Goal: Task Accomplishment & Management: Use online tool/utility

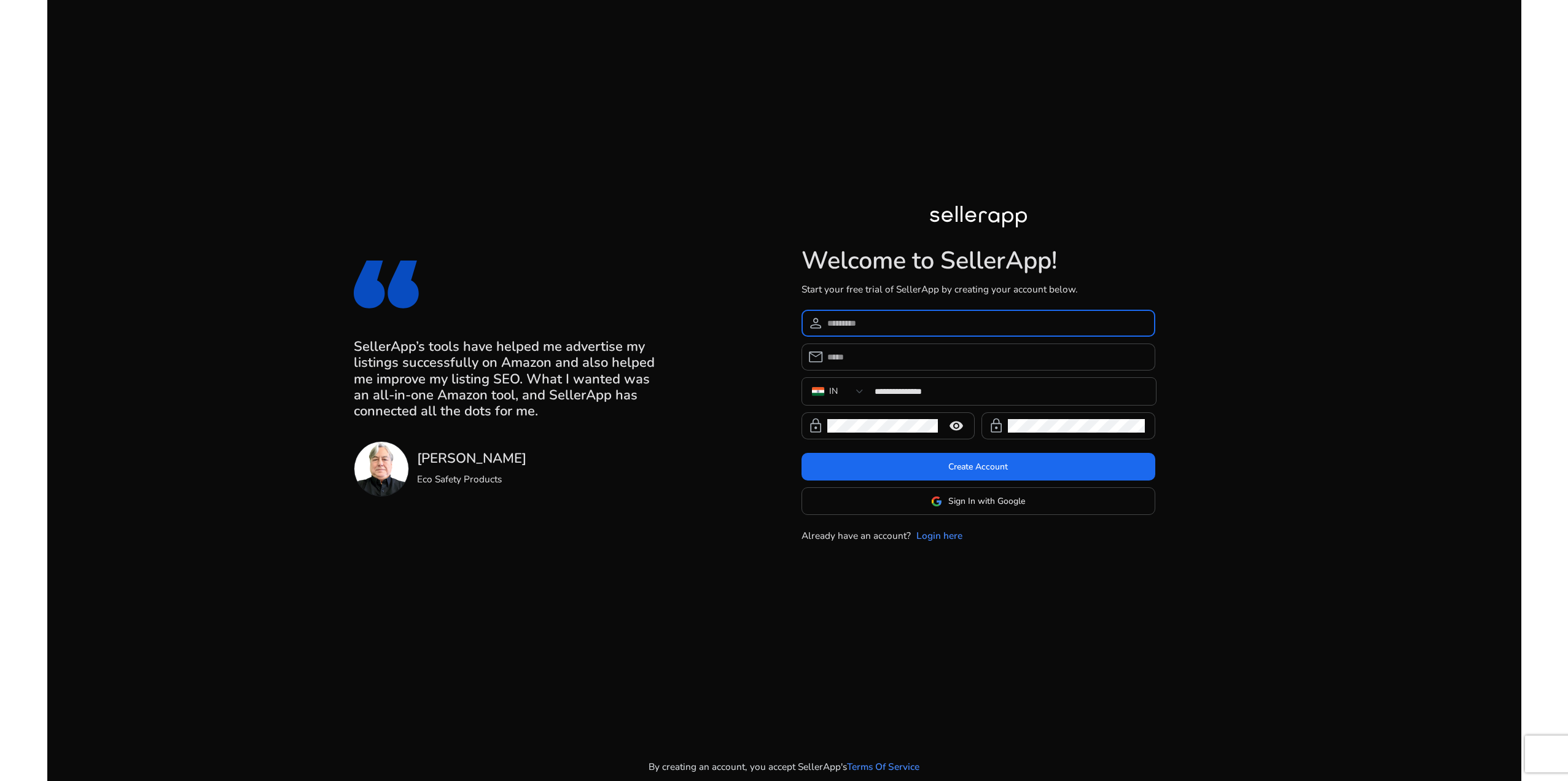
click at [880, 321] on input at bounding box center [986, 323] width 318 height 13
type input "**********"
click at [898, 358] on input "email" at bounding box center [986, 357] width 318 height 13
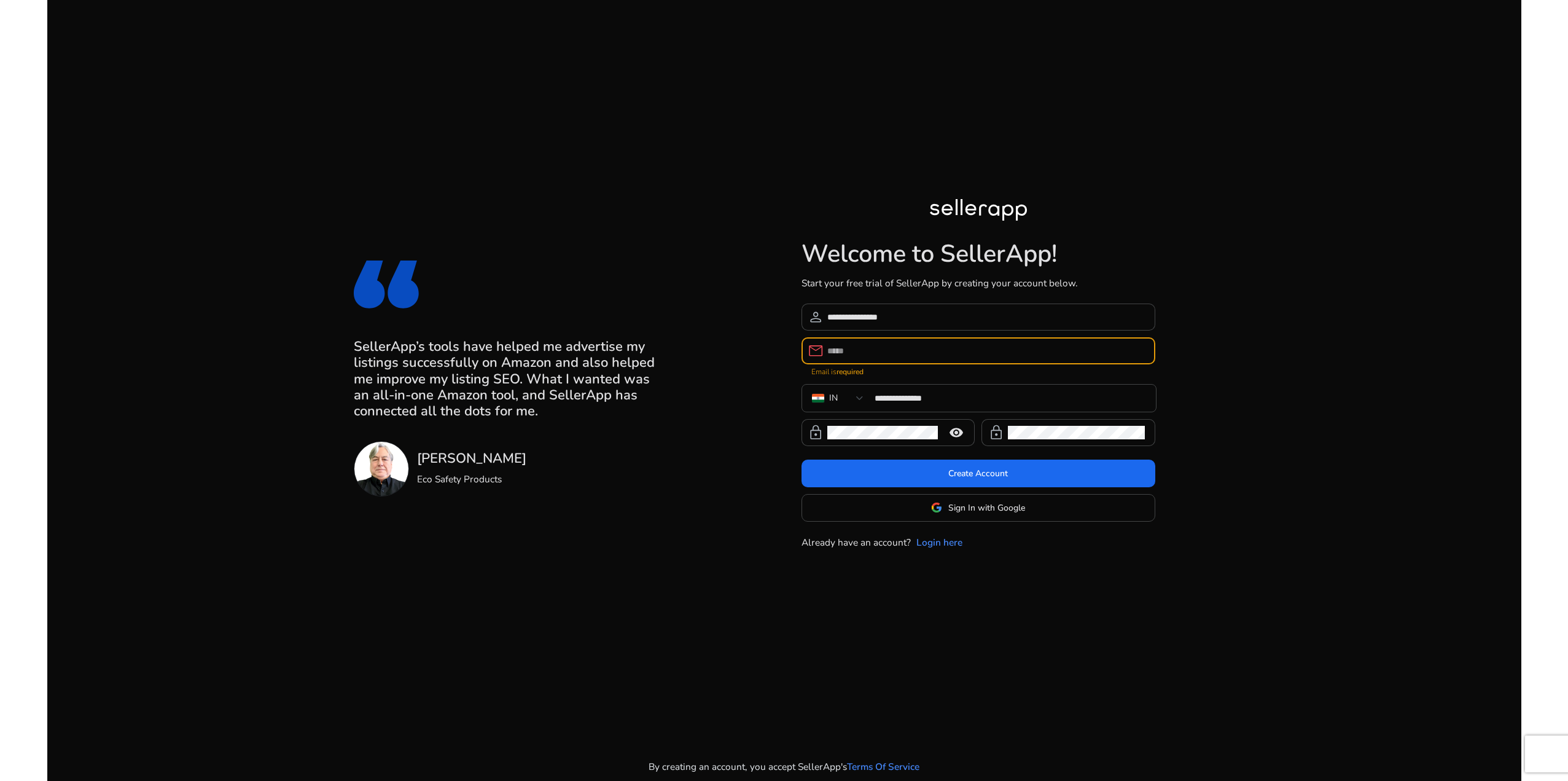
click at [934, 357] on input "email" at bounding box center [986, 351] width 318 height 13
click at [900, 347] on input "email" at bounding box center [986, 351] width 318 height 13
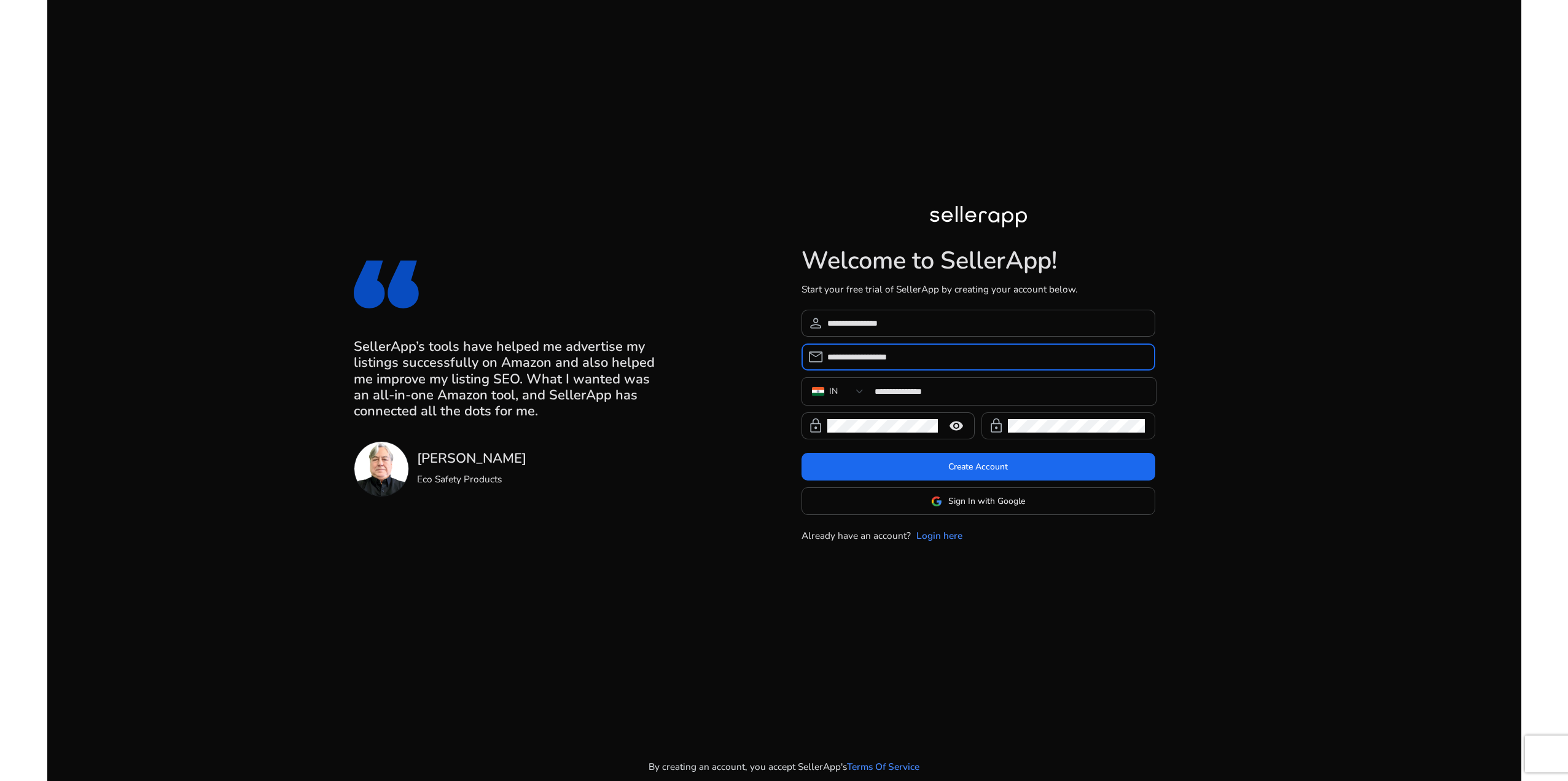
type input "**********"
click at [950, 425] on mat-icon "remove_red_eye" at bounding box center [955, 426] width 29 height 15
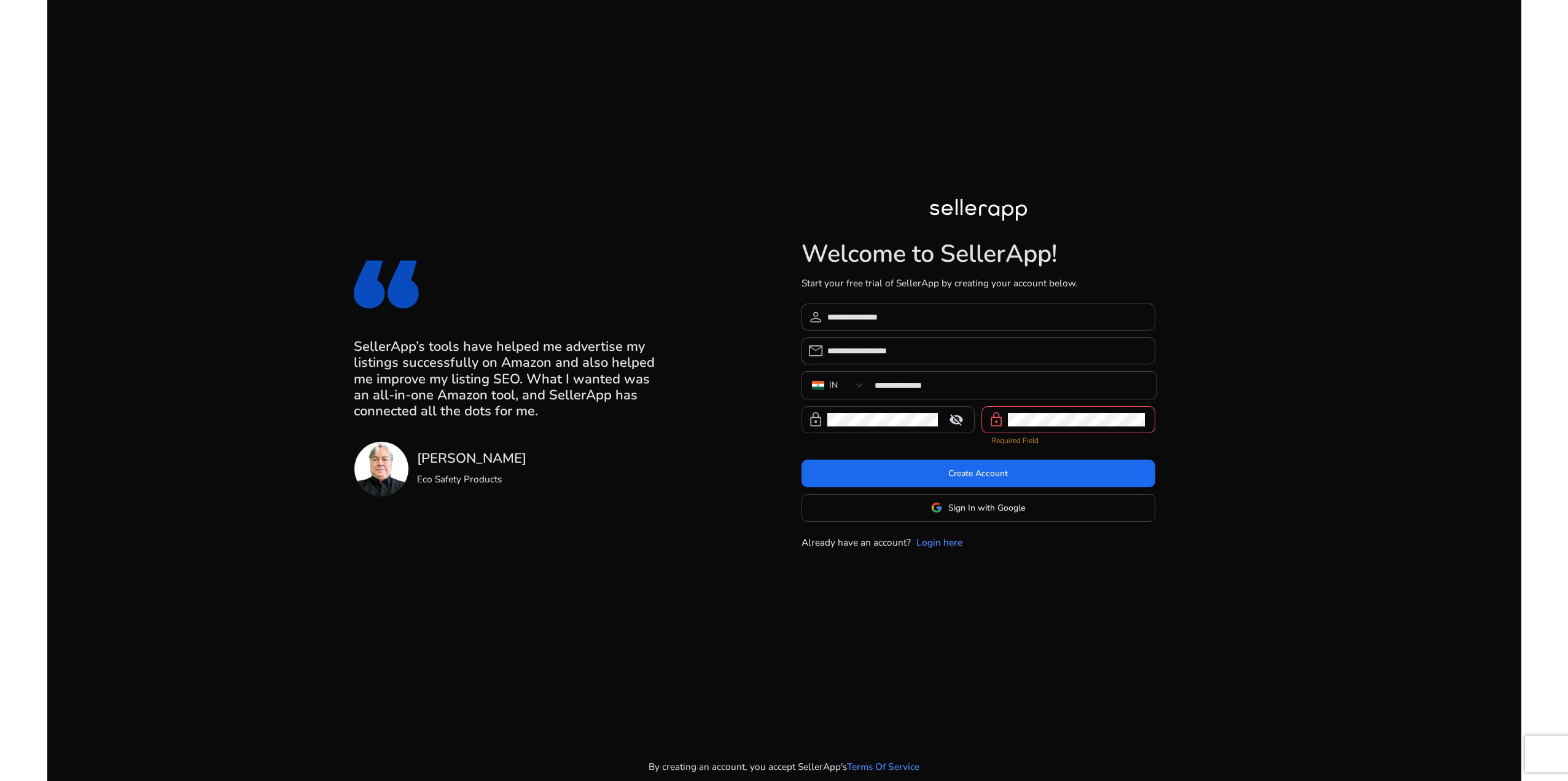
click at [1049, 428] on div at bounding box center [1076, 419] width 137 height 27
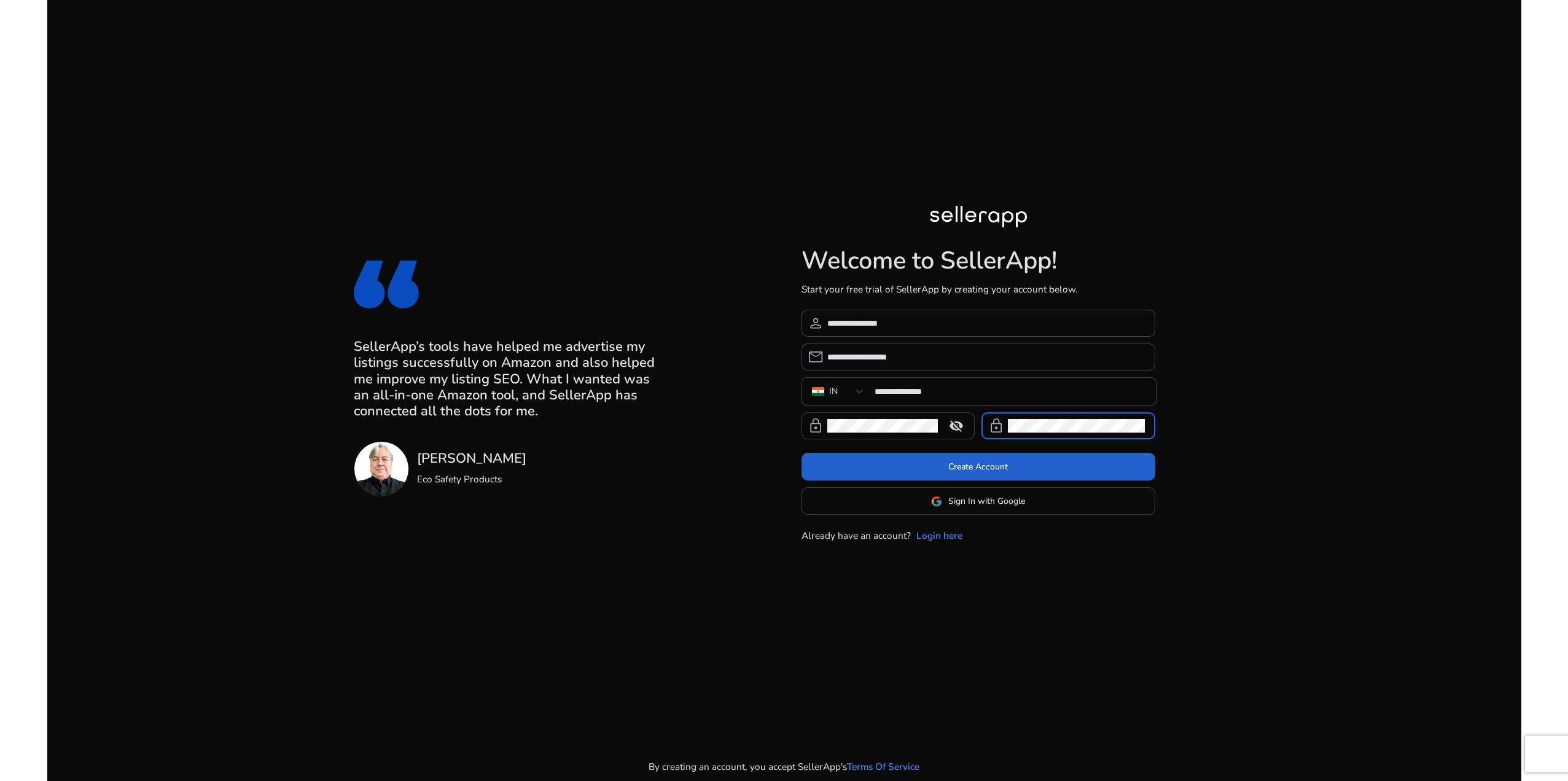
click at [1035, 468] on span at bounding box center [978, 467] width 353 height 29
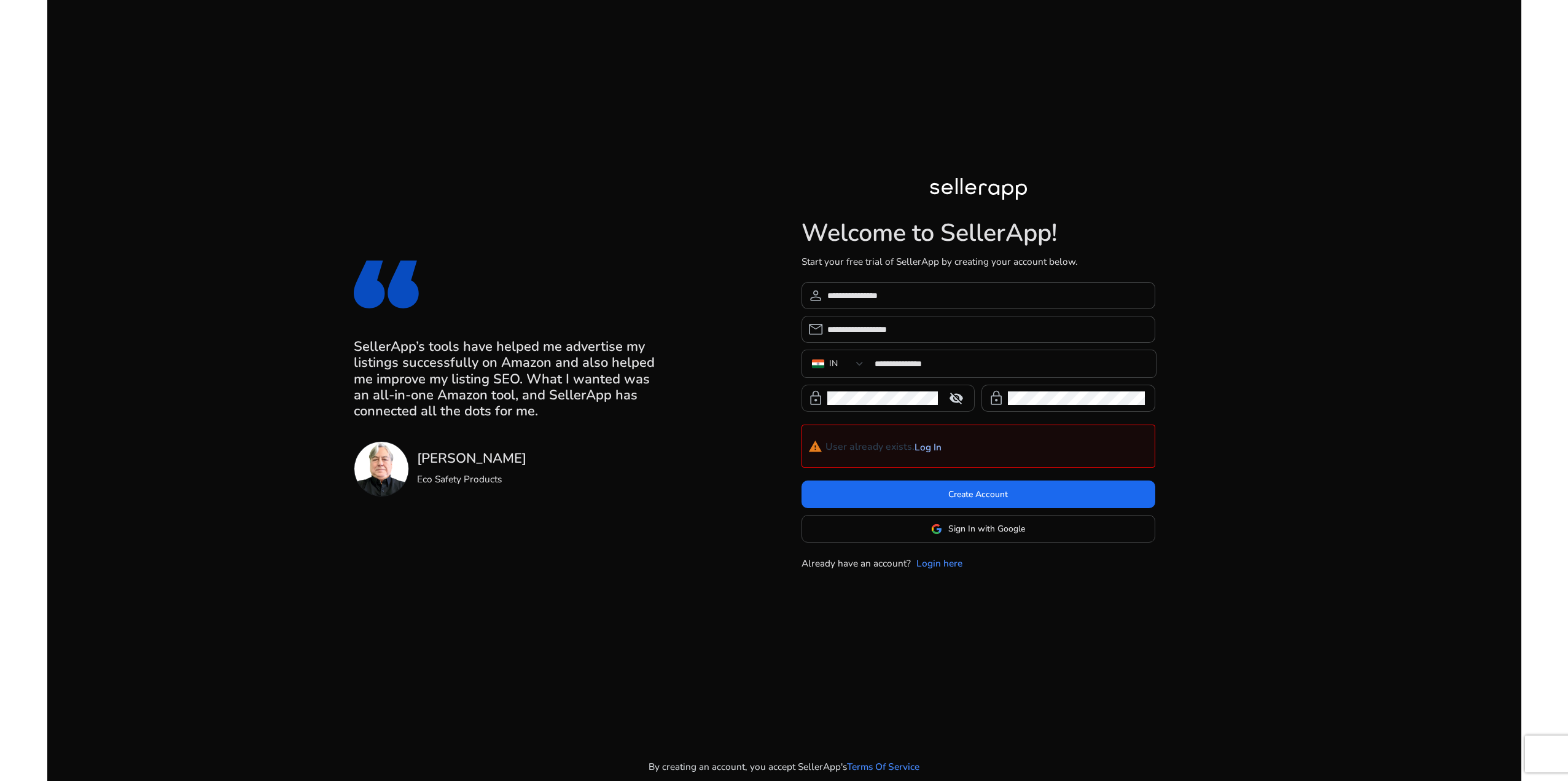
click at [929, 451] on link "Log In" at bounding box center [928, 447] width 27 height 11
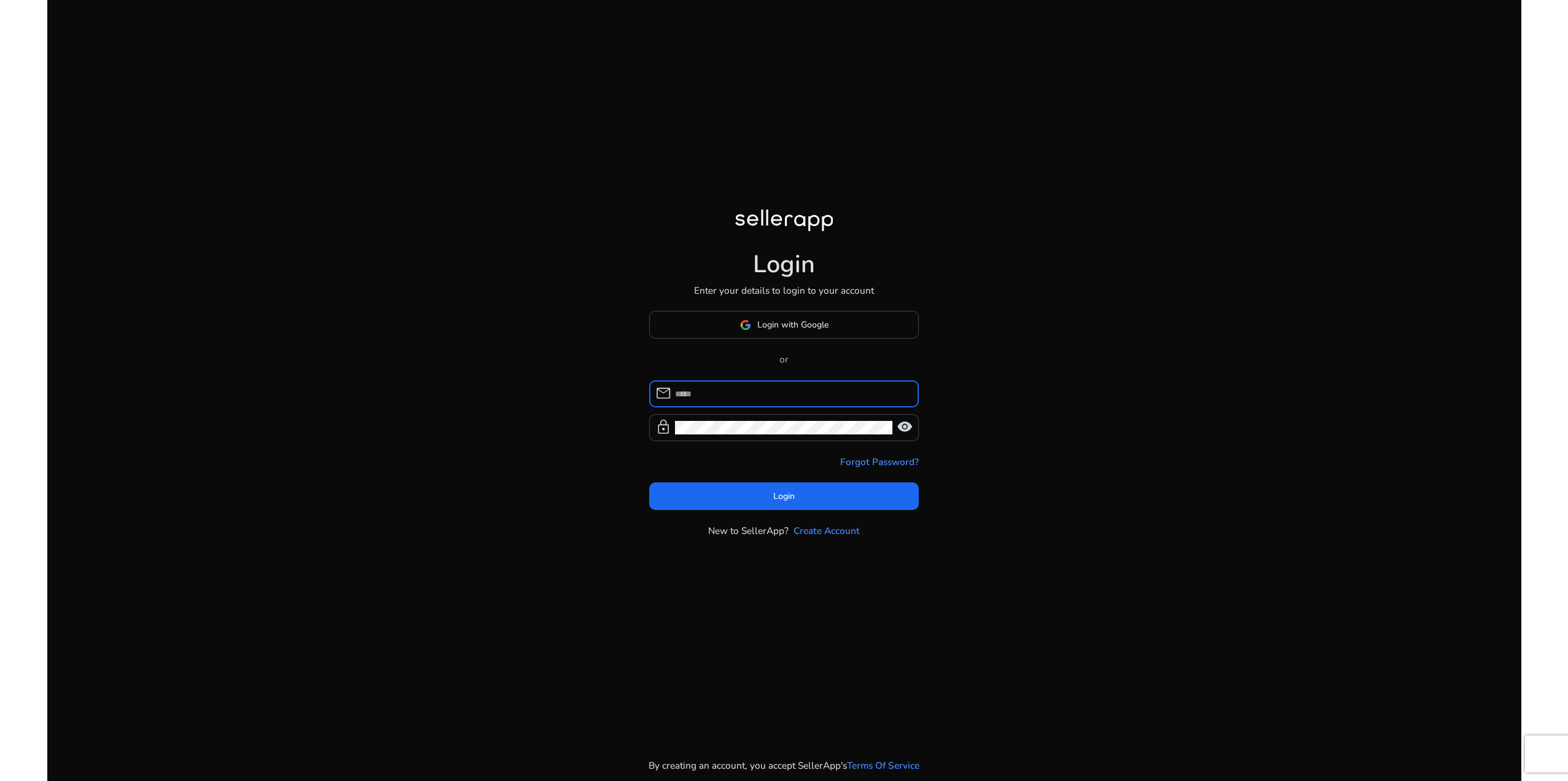
type input "**********"
click at [816, 499] on span at bounding box center [784, 495] width 270 height 29
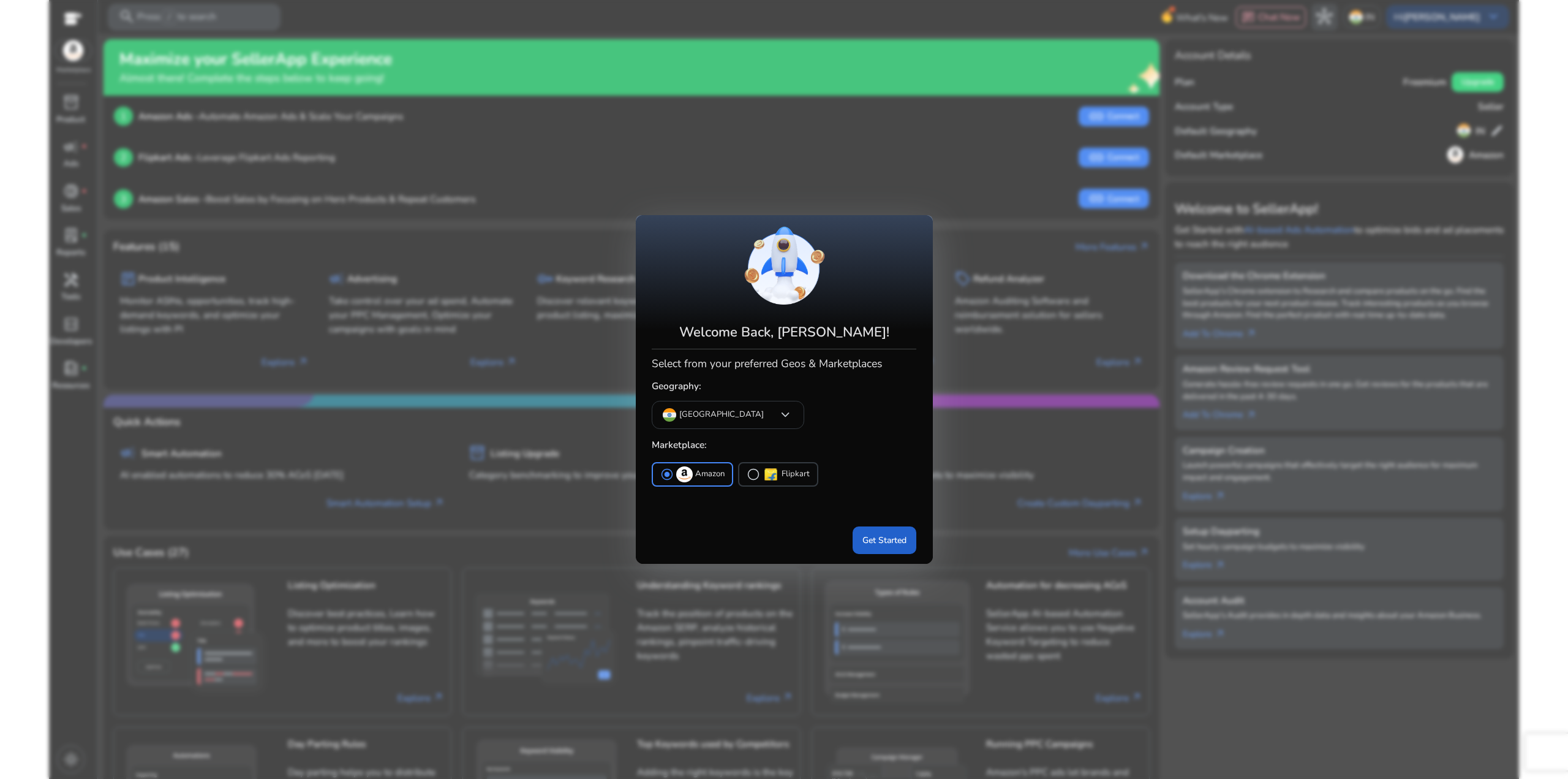
click at [901, 549] on span at bounding box center [884, 539] width 64 height 29
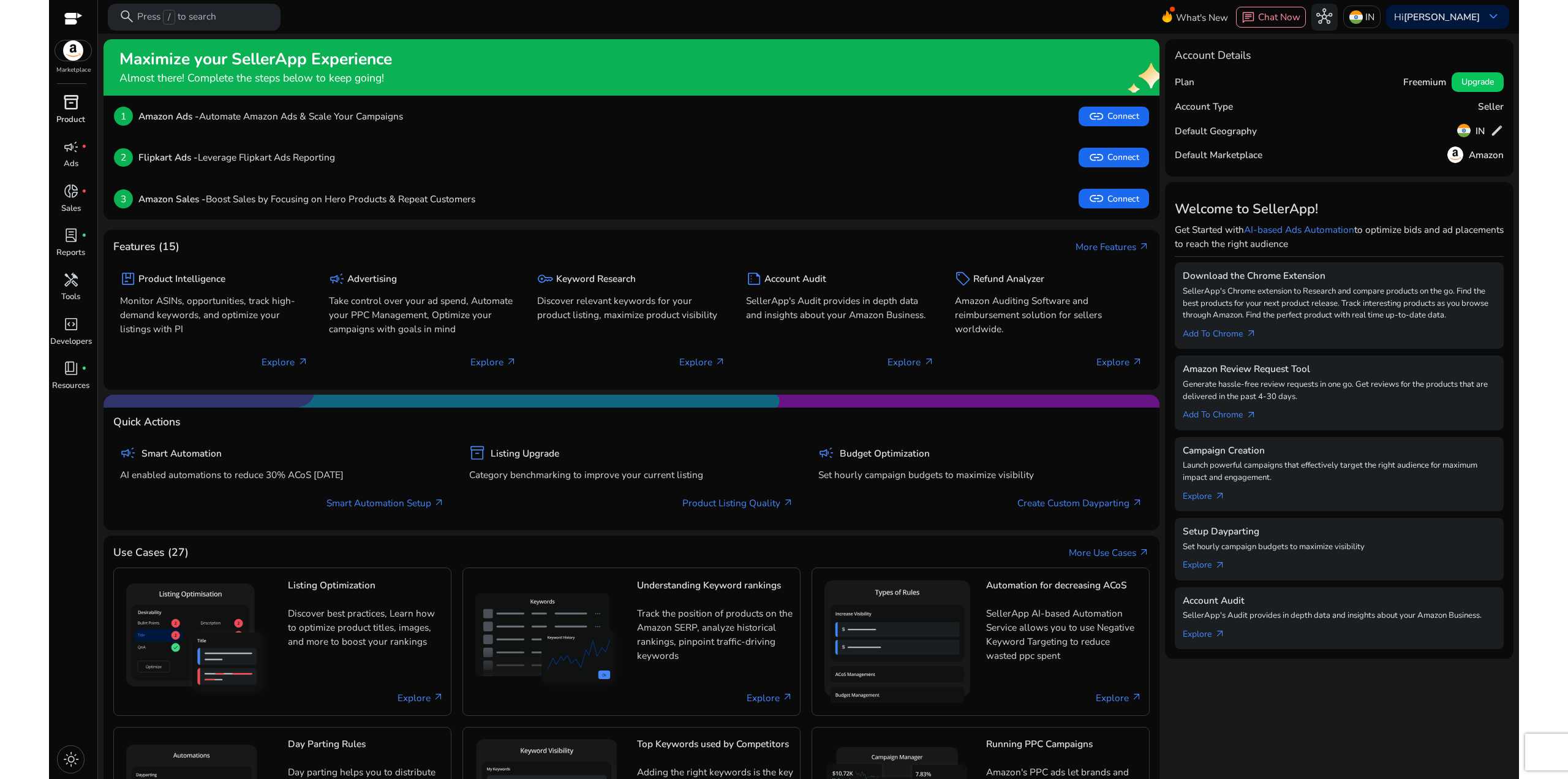
click at [83, 109] on div "inventory_2" at bounding box center [70, 103] width 37 height 22
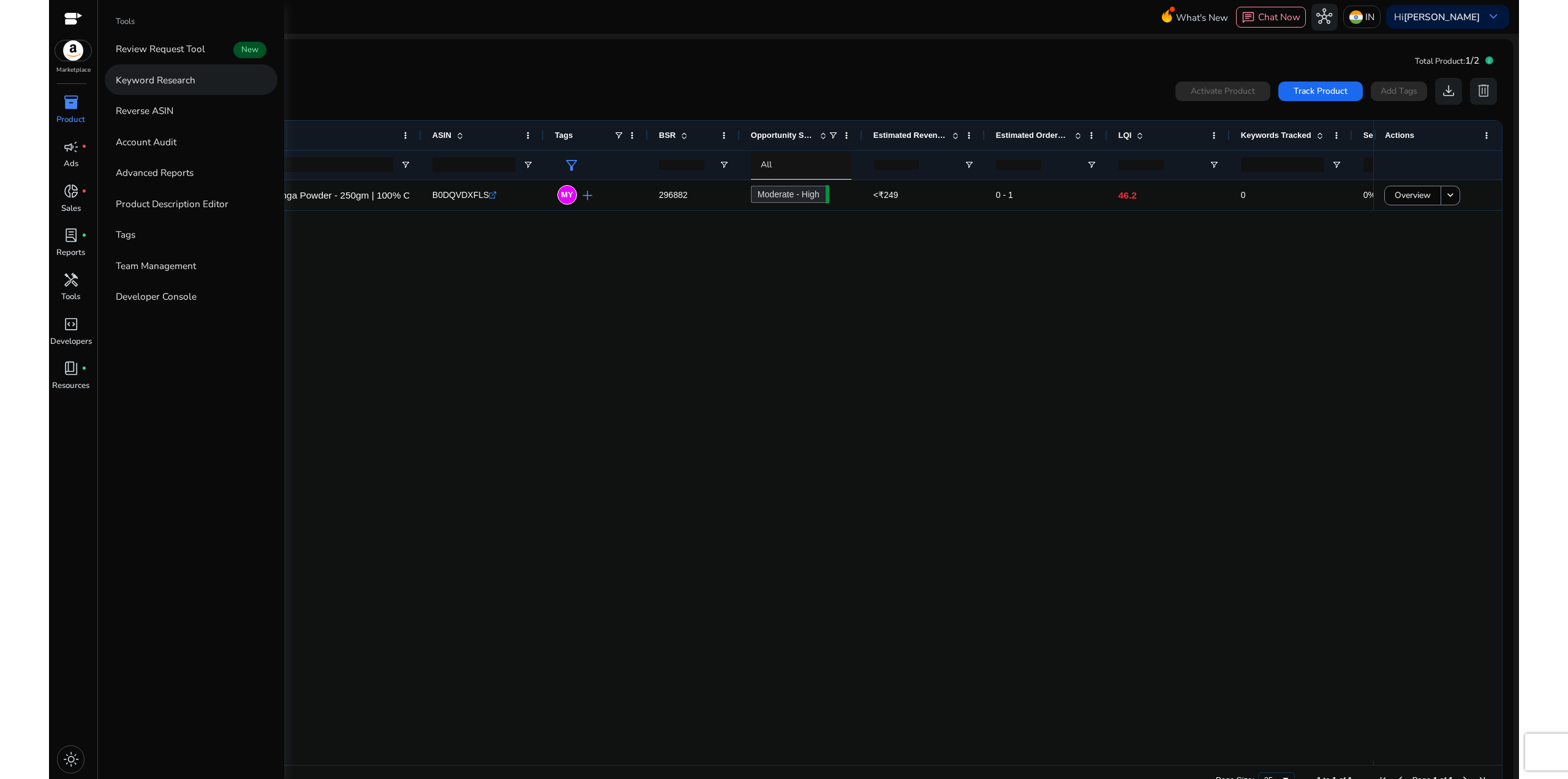
click at [216, 87] on link "Keyword Research" at bounding box center [191, 80] width 172 height 30
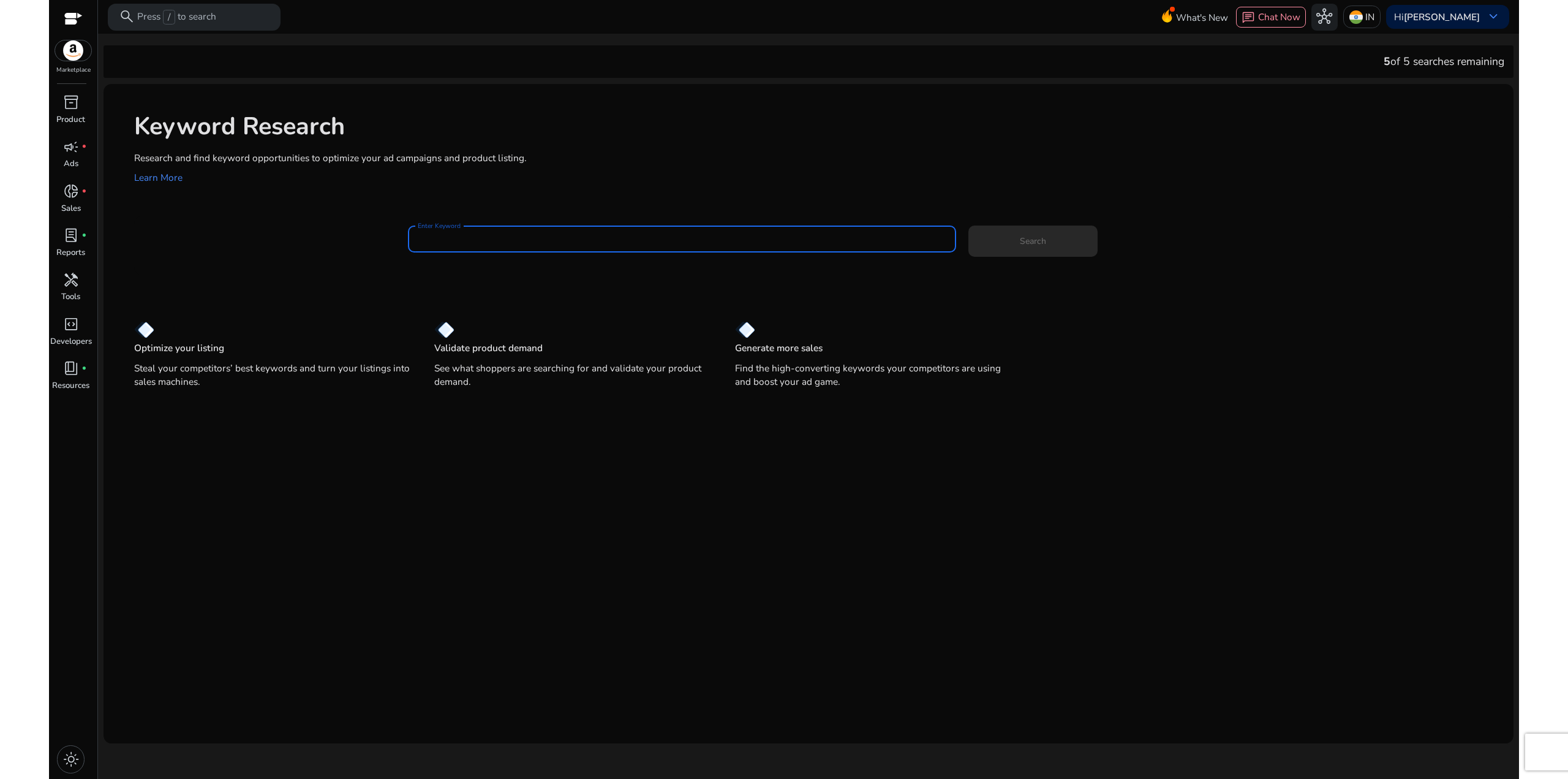
click at [507, 241] on input "Enter Keyword" at bounding box center [682, 239] width 528 height 13
type input "*"
type input "**********"
click at [968, 226] on button "Search" at bounding box center [1033, 241] width 129 height 32
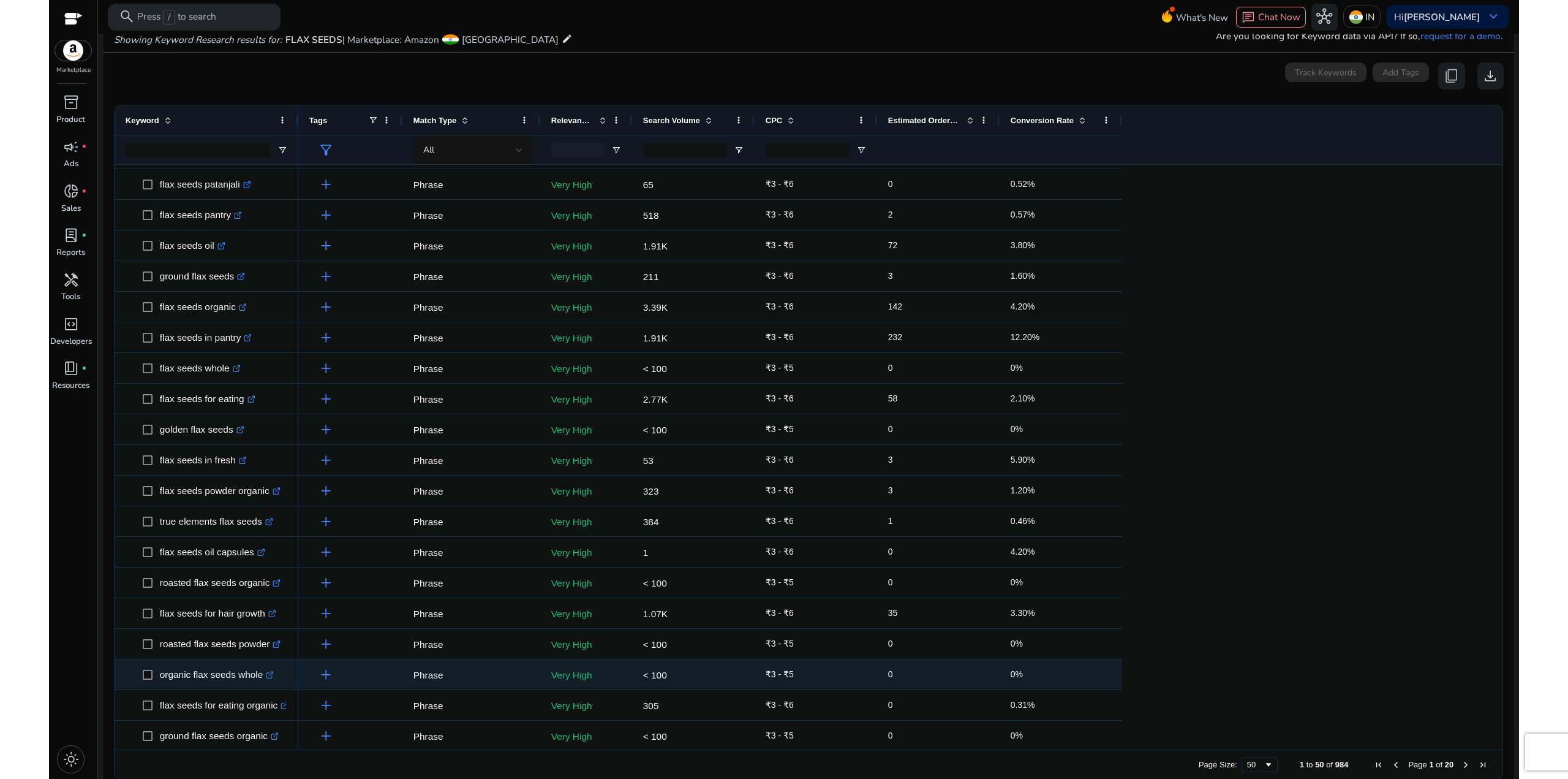
scroll to position [245, 0]
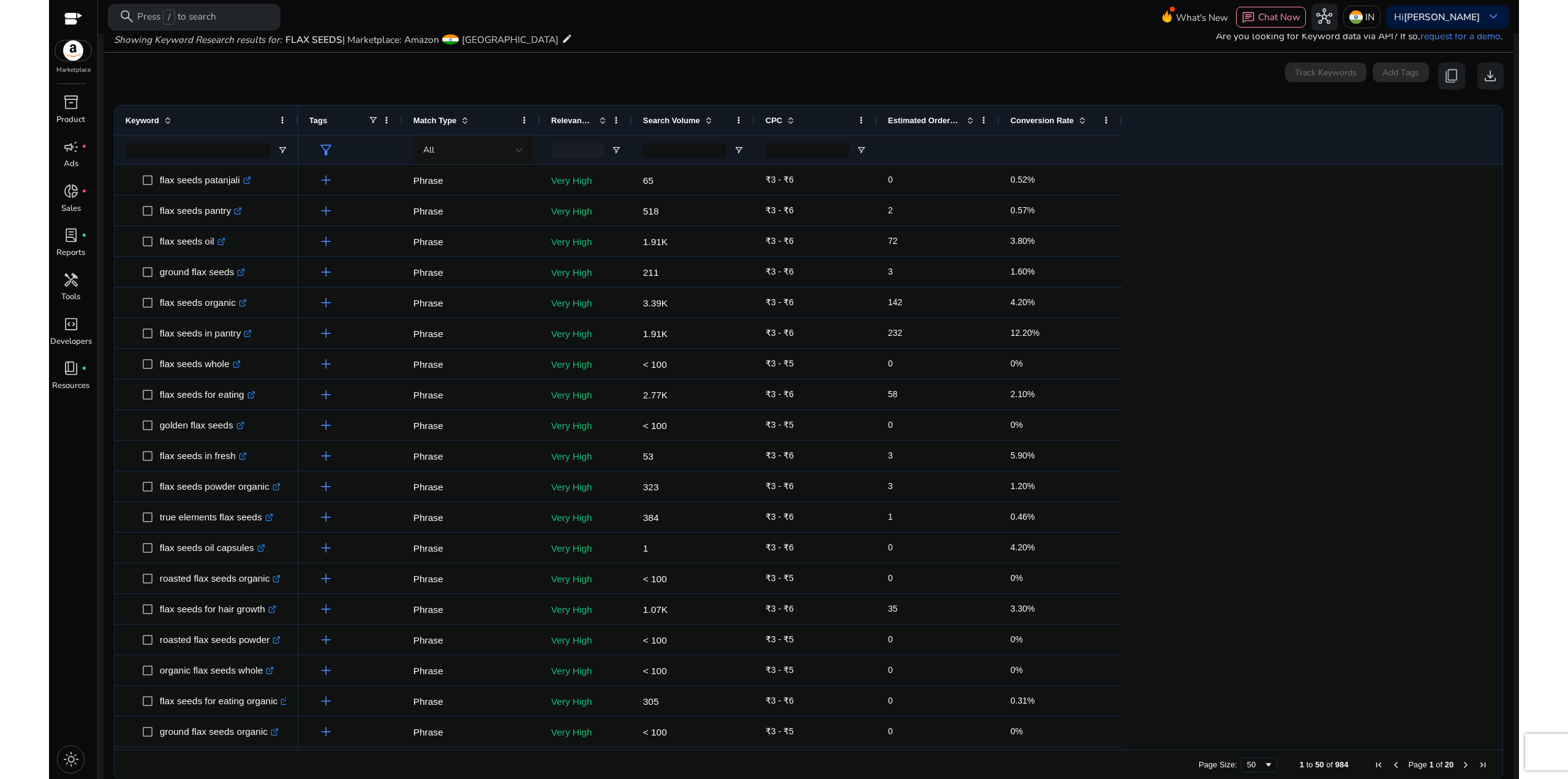
click at [706, 119] on span at bounding box center [709, 120] width 10 height 10
click at [704, 116] on span at bounding box center [709, 120] width 10 height 10
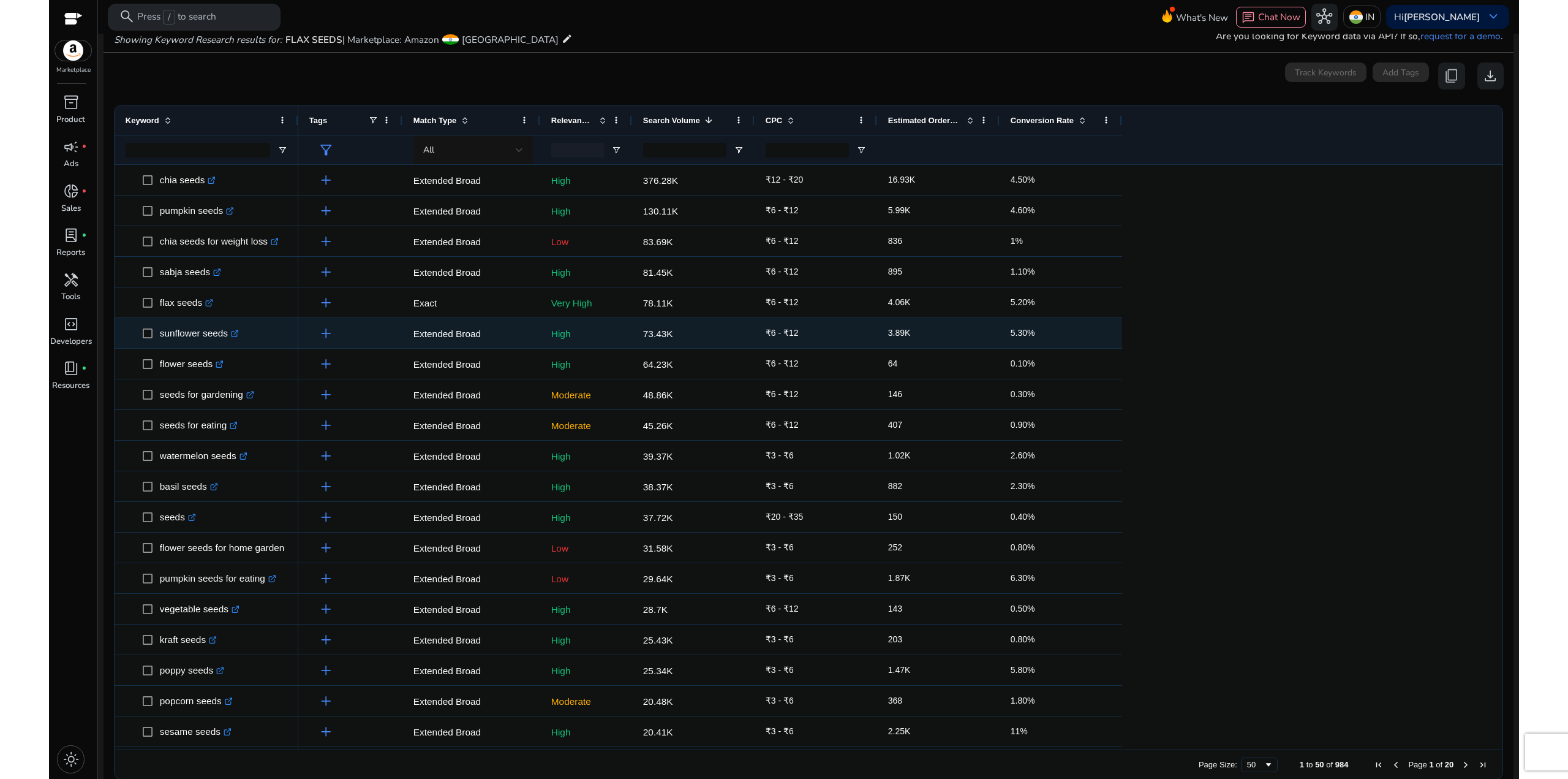
scroll to position [0, 0]
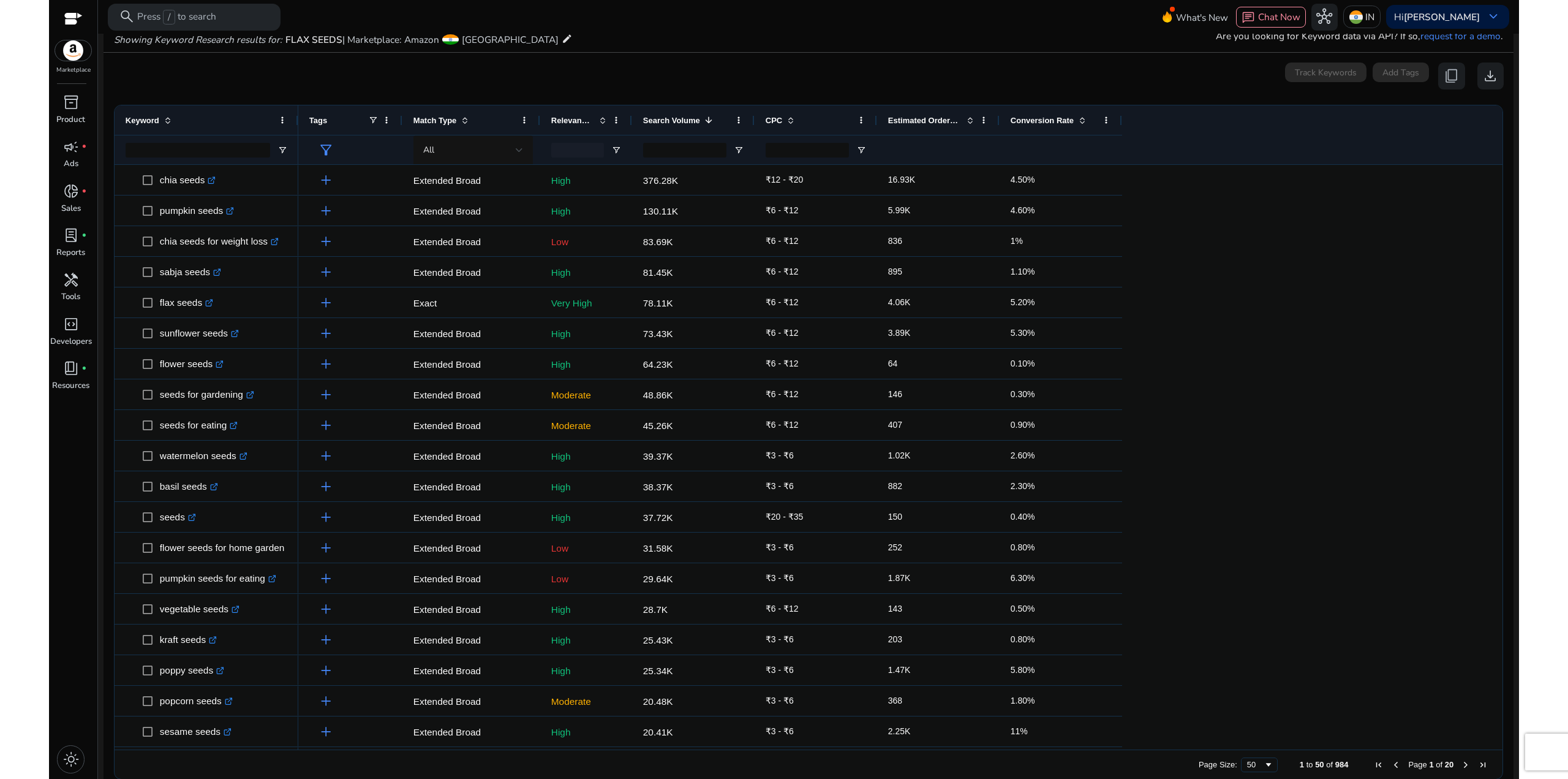
click at [704, 119] on span at bounding box center [709, 120] width 10 height 10
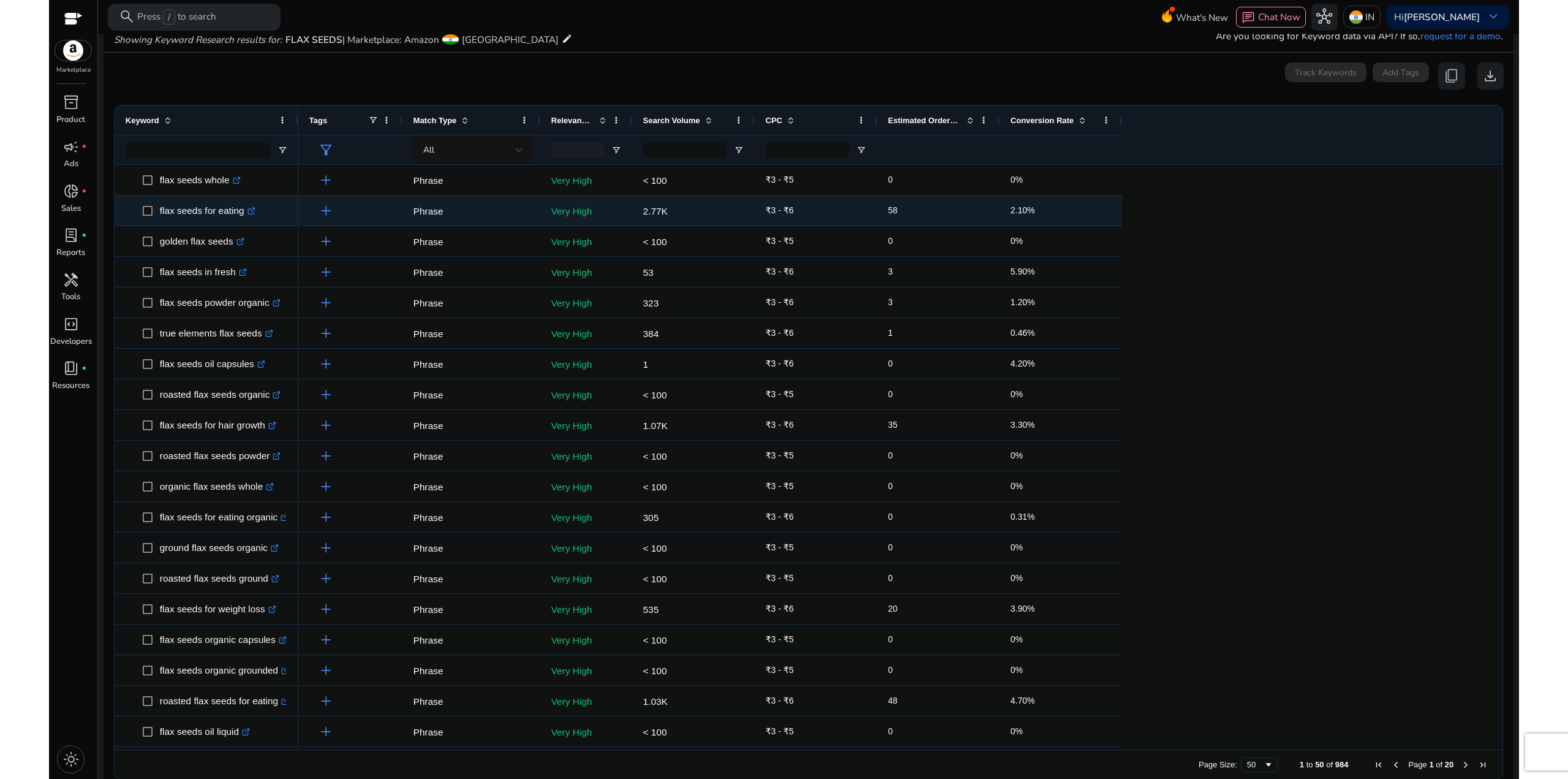
scroll to position [306, 0]
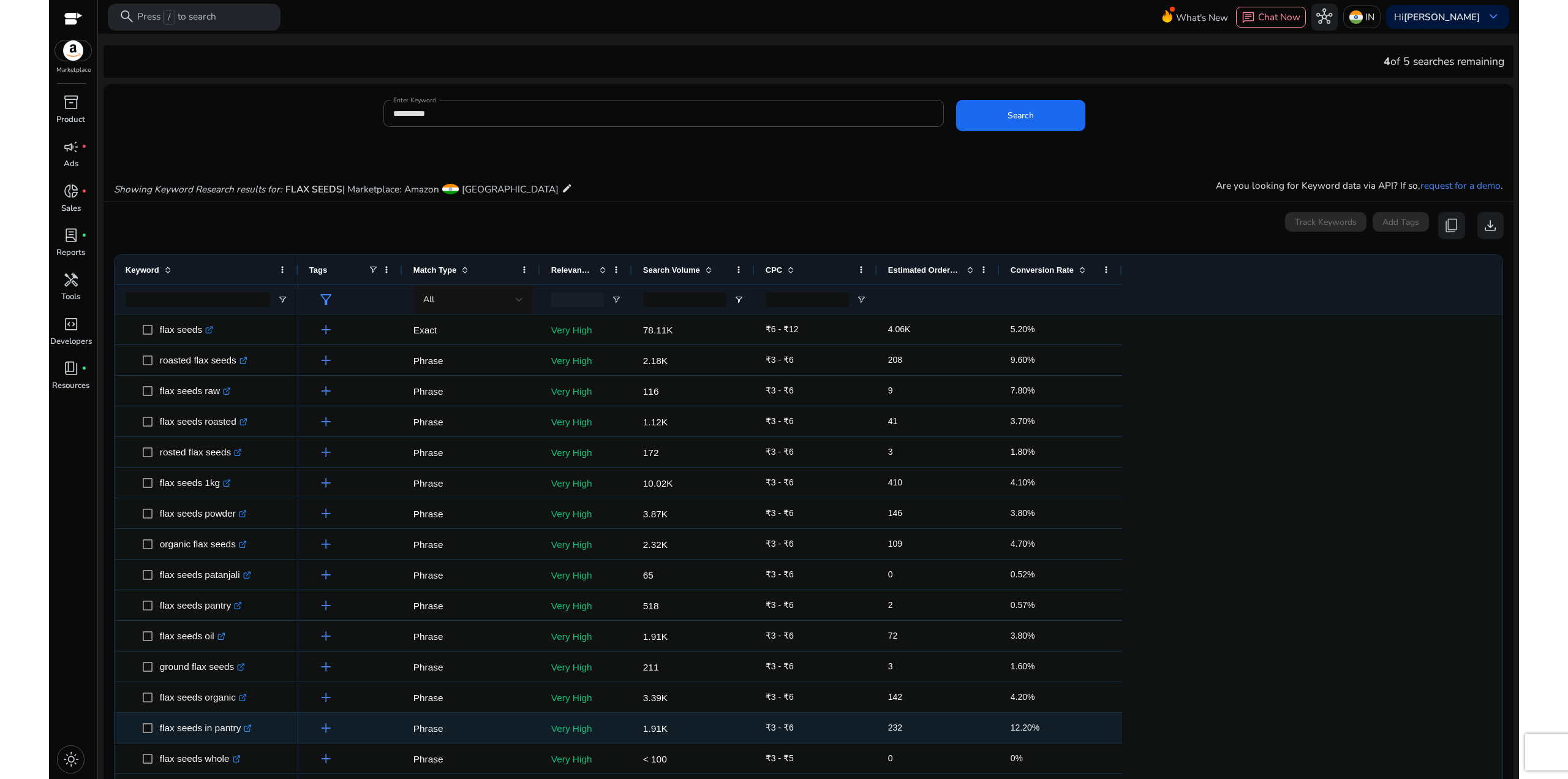
scroll to position [306, 0]
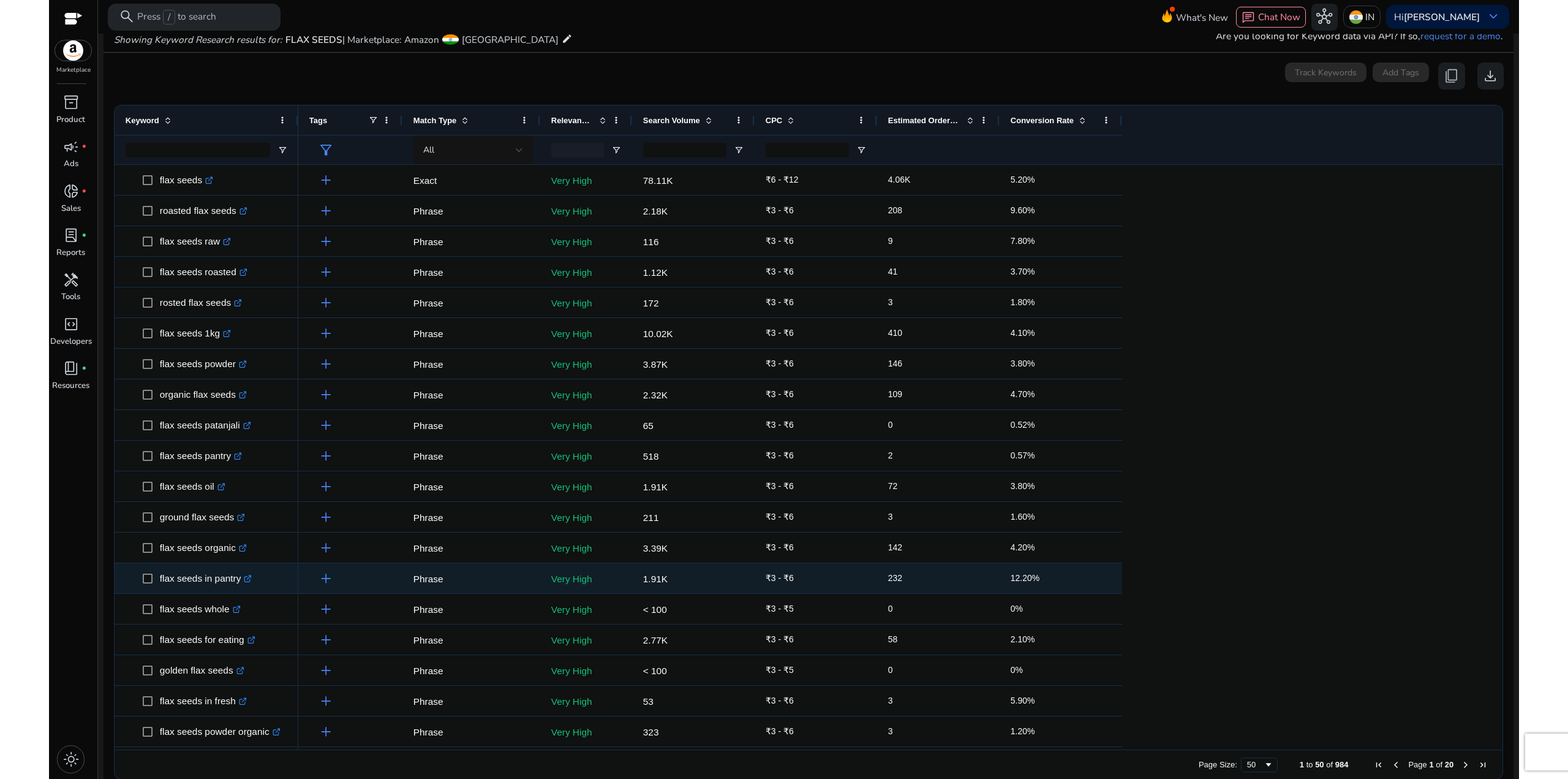
scroll to position [306, 0]
